Goal: Task Accomplishment & Management: Manage account settings

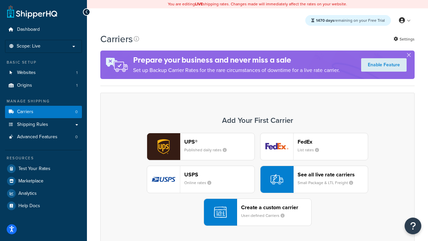
click at [257, 179] on div "UPS® Published daily rates FedEx List rates USPS Online rates See all live rate…" at bounding box center [257, 179] width 300 height 93
click at [332, 141] on header "FedEx" at bounding box center [332, 141] width 70 height 6
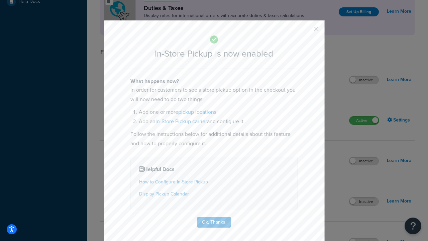
click at [306, 31] on button "button" at bounding box center [306, 31] width 2 height 2
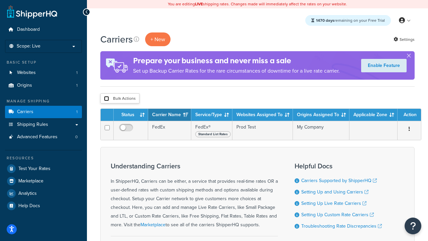
click at [106, 99] on input "checkbox" at bounding box center [106, 98] width 5 height 5
checkbox input "true"
click at [0, 0] on button "Delete" at bounding box center [0, 0] width 0 height 0
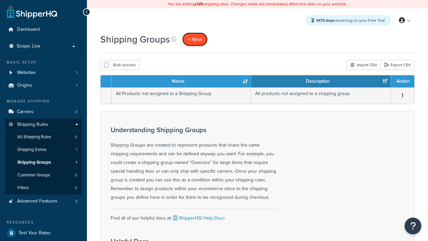
click at [195, 39] on span "+ New" at bounding box center [194, 39] width 15 height 8
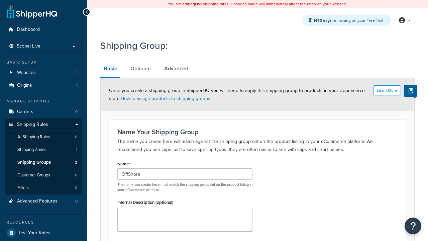
scroll to position [65, 0]
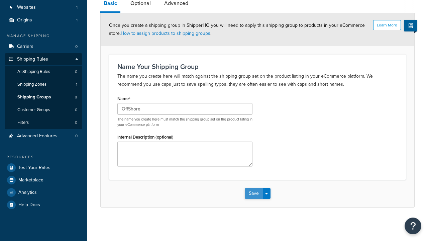
type input "OffShore"
click at [253, 193] on button "Save" at bounding box center [254, 193] width 18 height 11
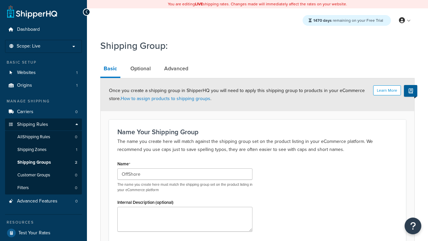
scroll to position [0, 0]
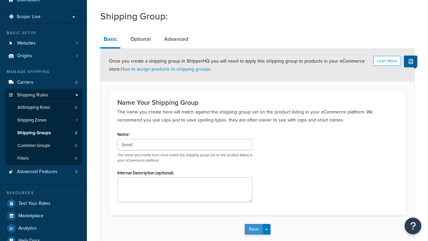
type input "Small"
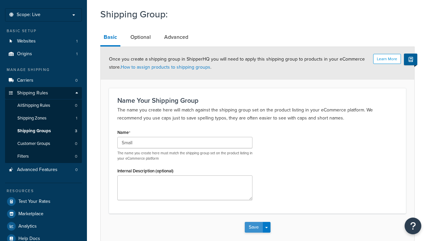
click at [253, 222] on button "Save" at bounding box center [254, 227] width 18 height 11
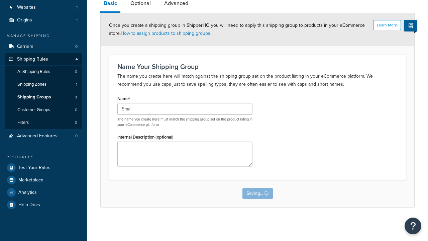
scroll to position [0, 0]
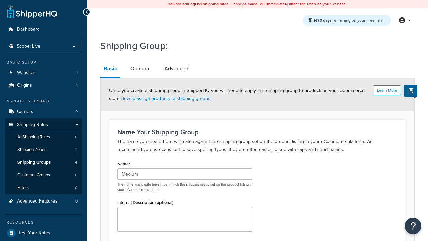
type input "Medium"
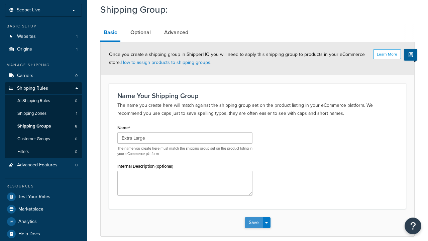
type input "Extra Large"
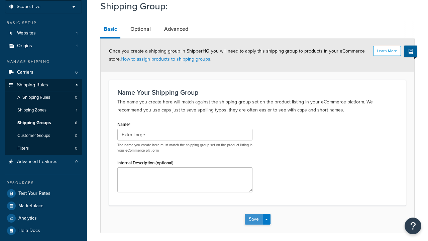
click at [253, 214] on button "Save" at bounding box center [254, 219] width 18 height 11
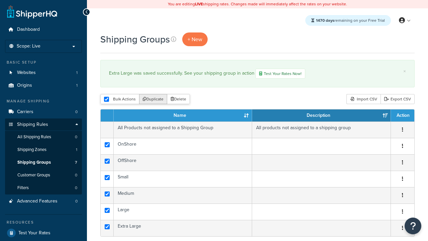
click at [153, 100] on button "Duplicate" at bounding box center [153, 99] width 28 height 10
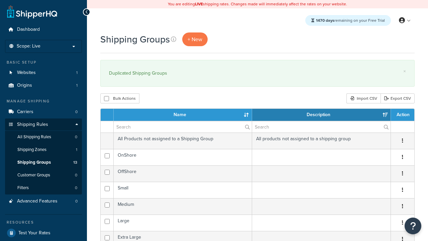
select select "15"
